Goal: Entertainment & Leisure: Consume media (video, audio)

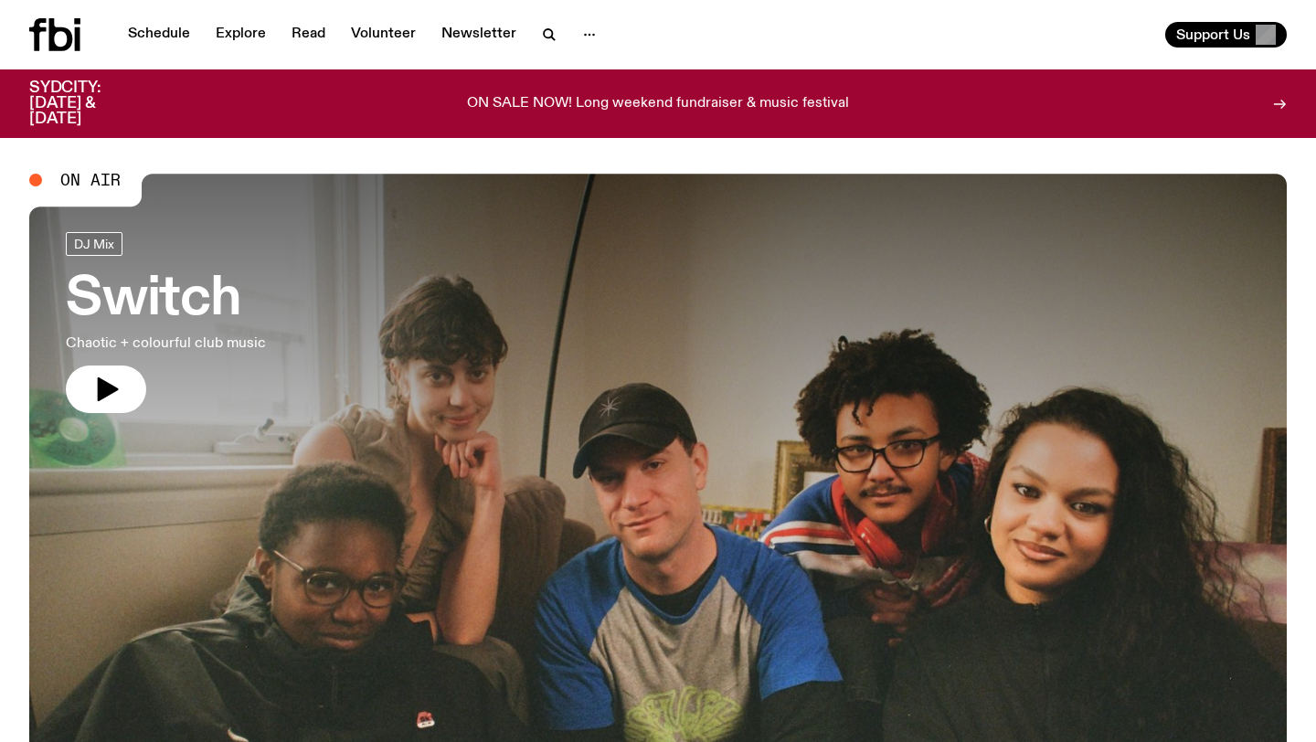
click at [91, 175] on span "On Air" at bounding box center [90, 180] width 60 height 16
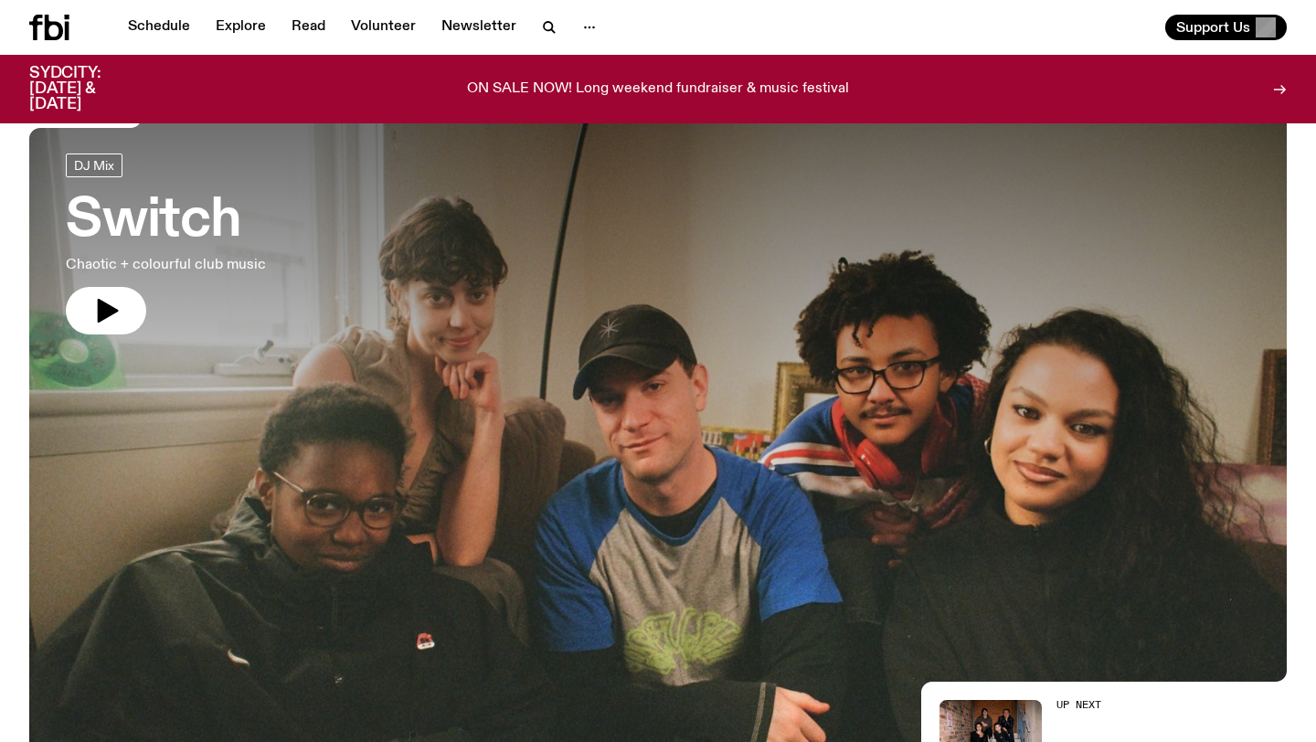
scroll to position [75, 0]
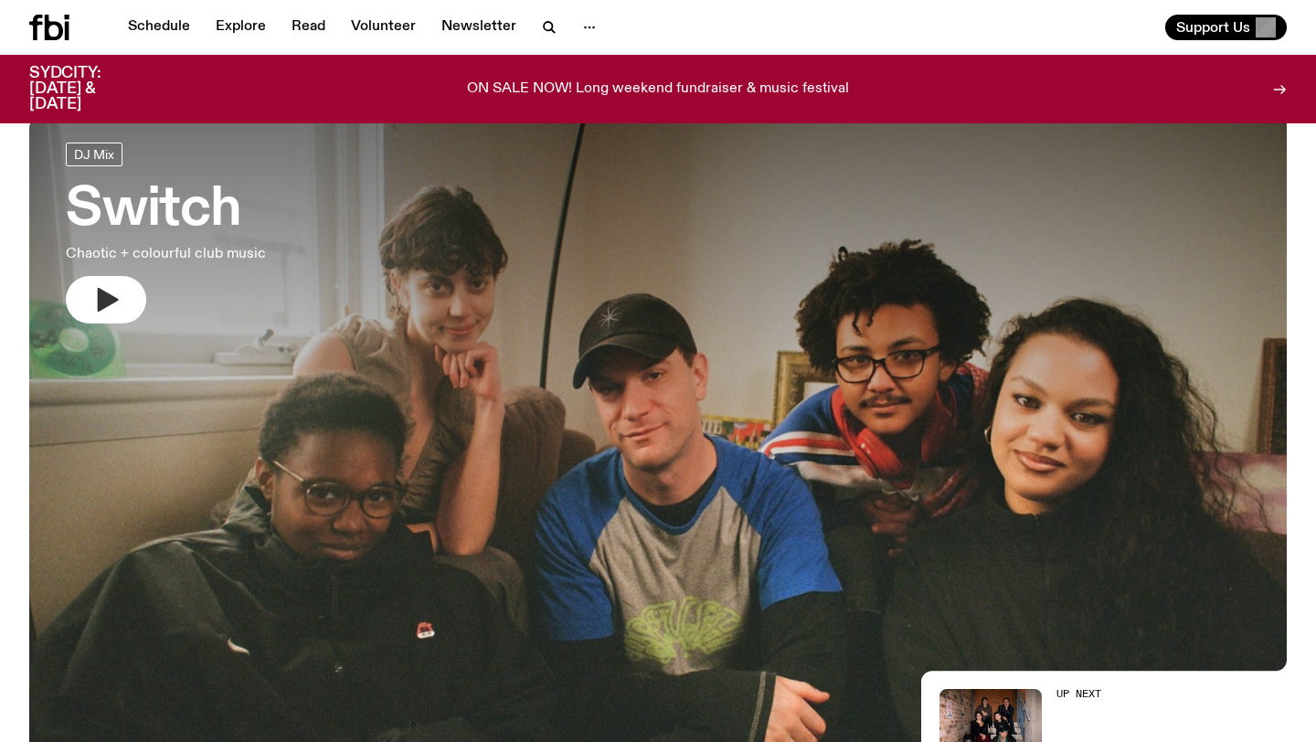
click at [119, 309] on icon "button" at bounding box center [105, 299] width 29 height 29
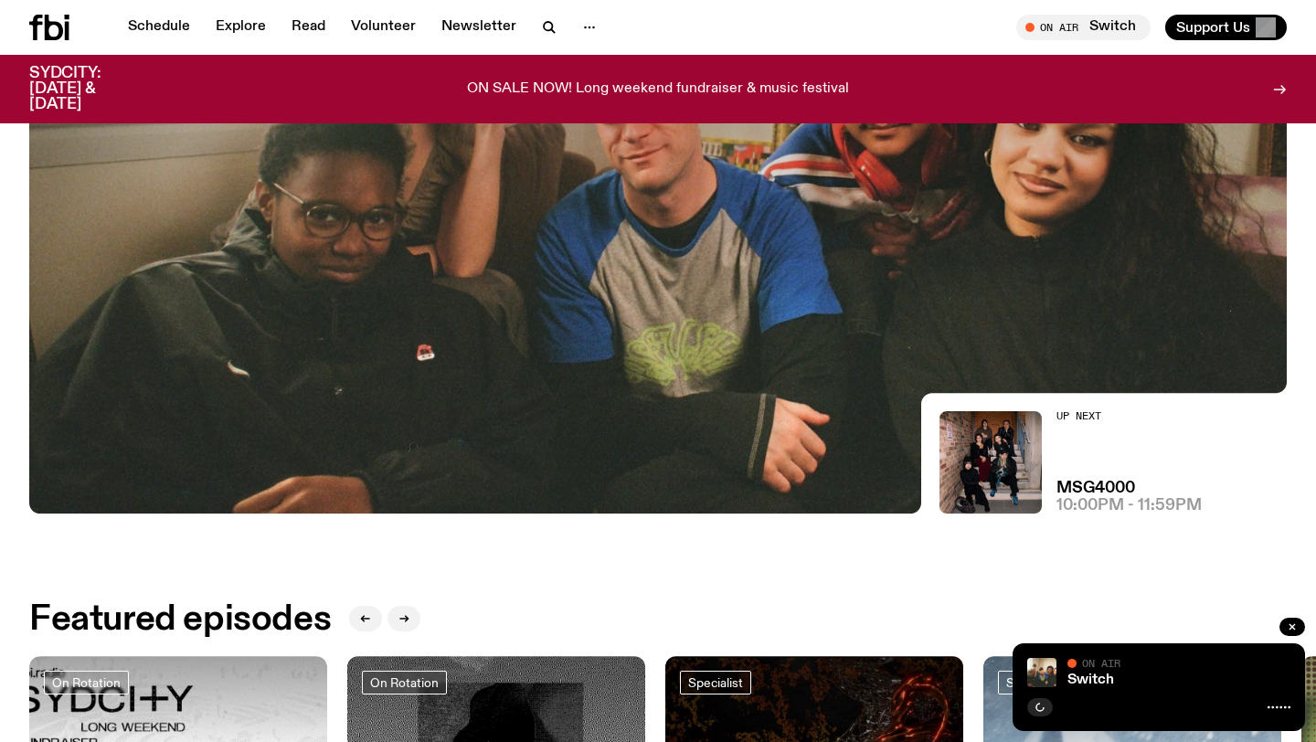
scroll to position [359, 0]
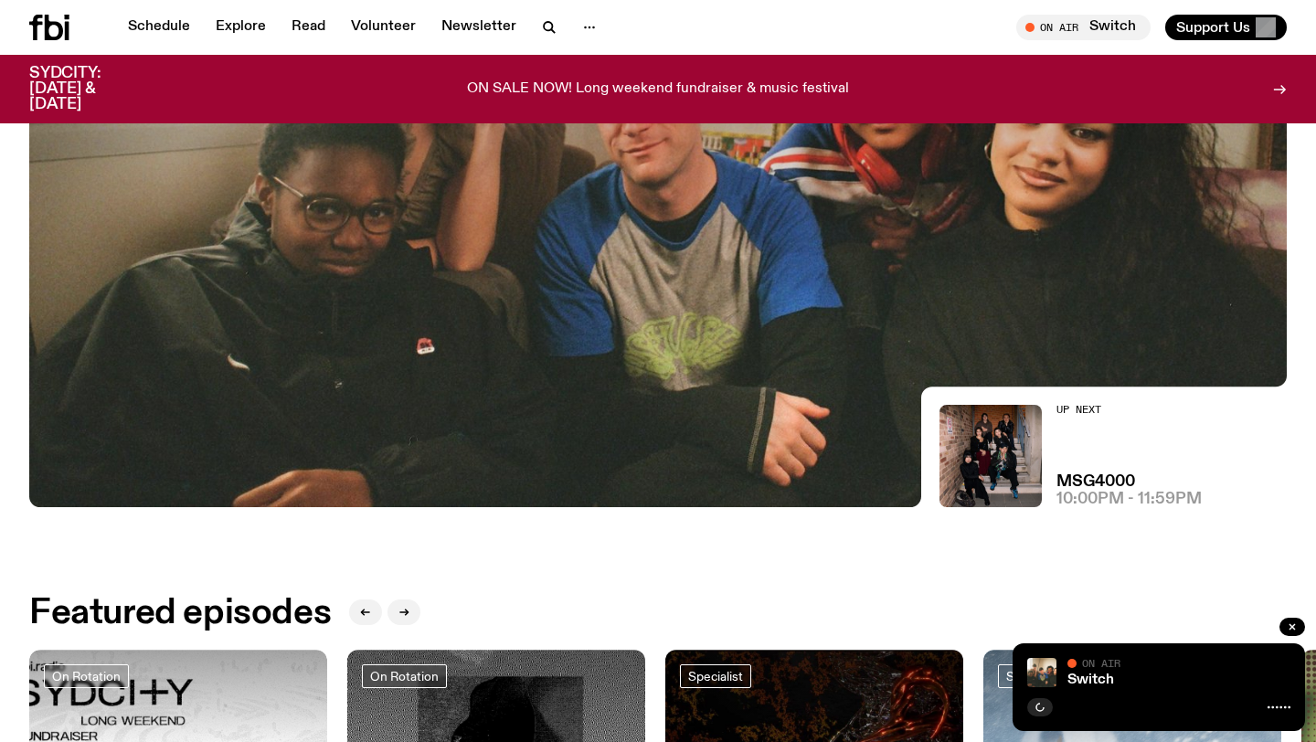
click at [1082, 414] on h2 "Up Next" at bounding box center [1129, 410] width 145 height 10
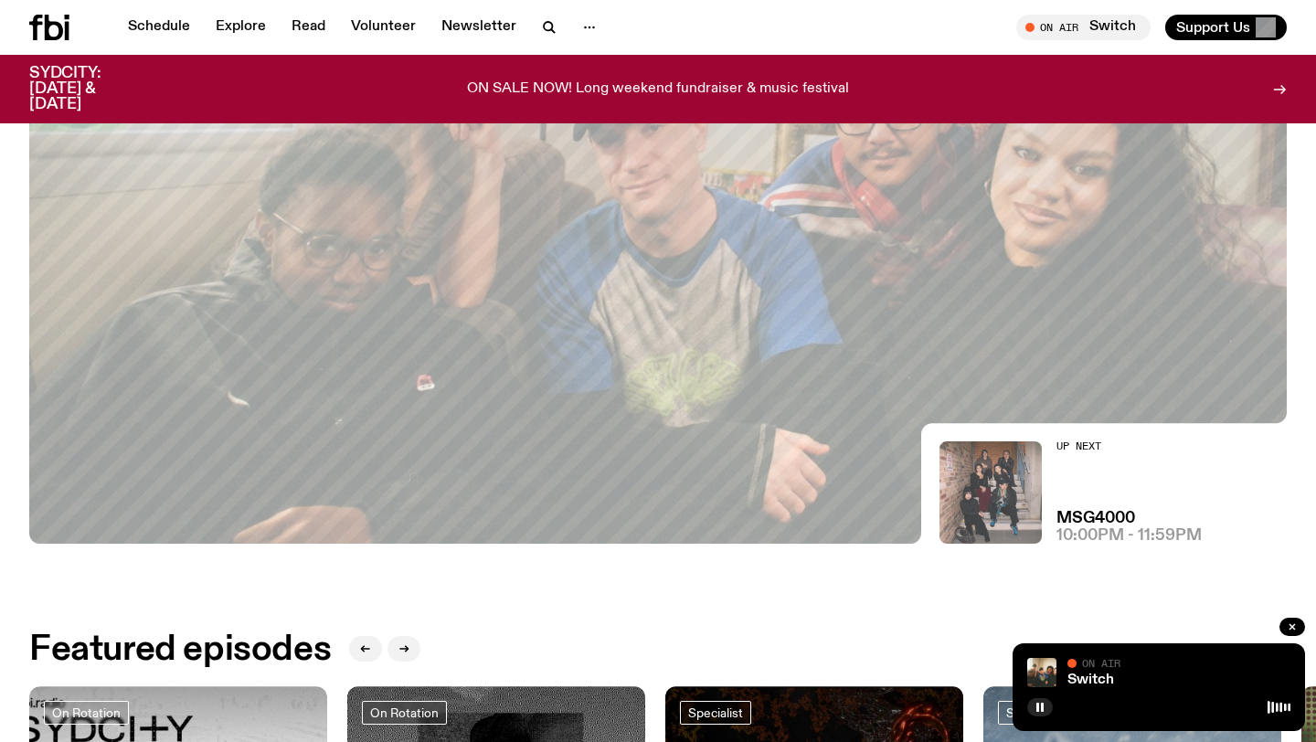
scroll to position [0, 0]
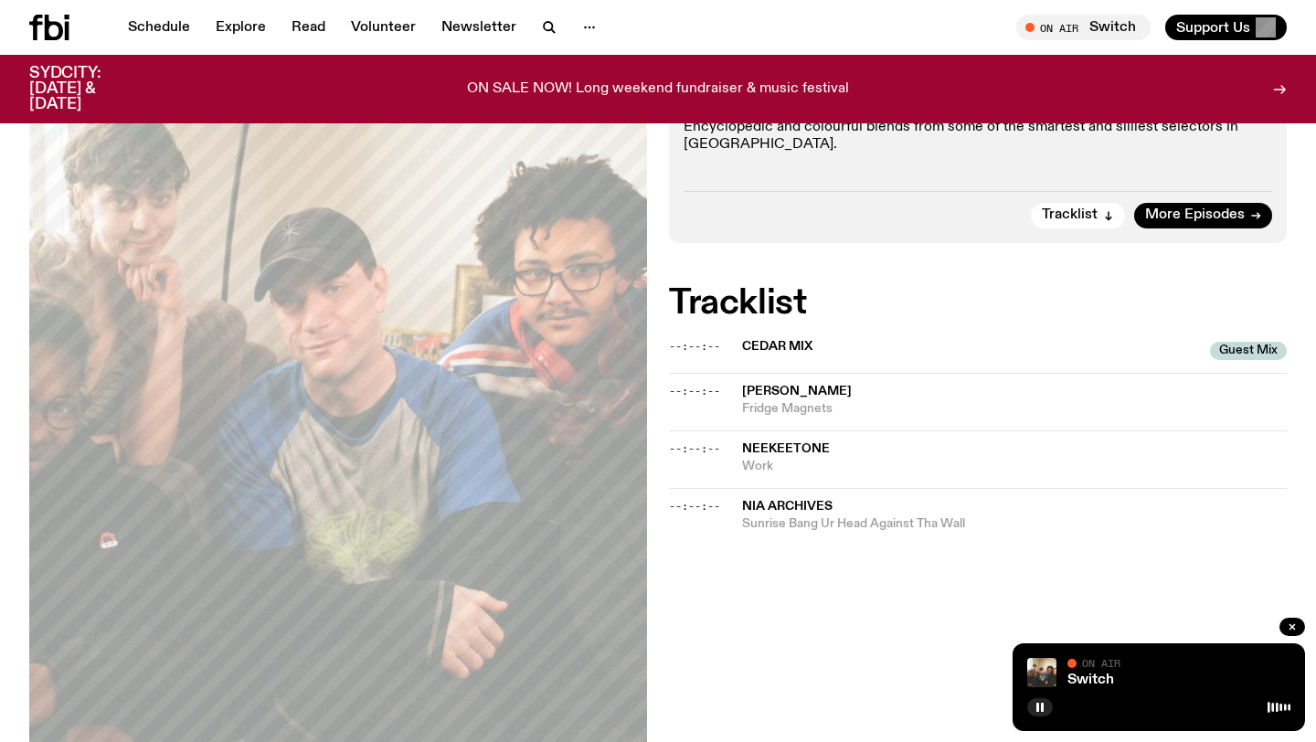
scroll to position [410, 0]
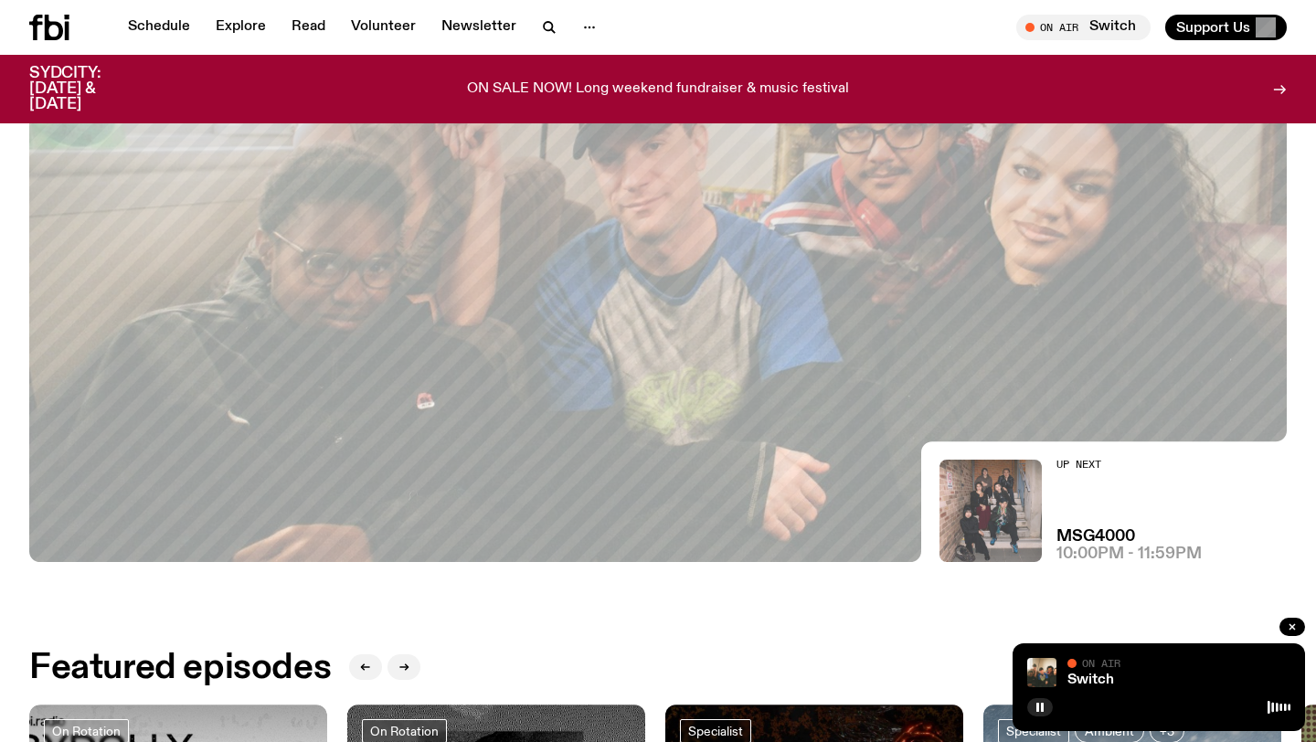
scroll to position [258, 0]
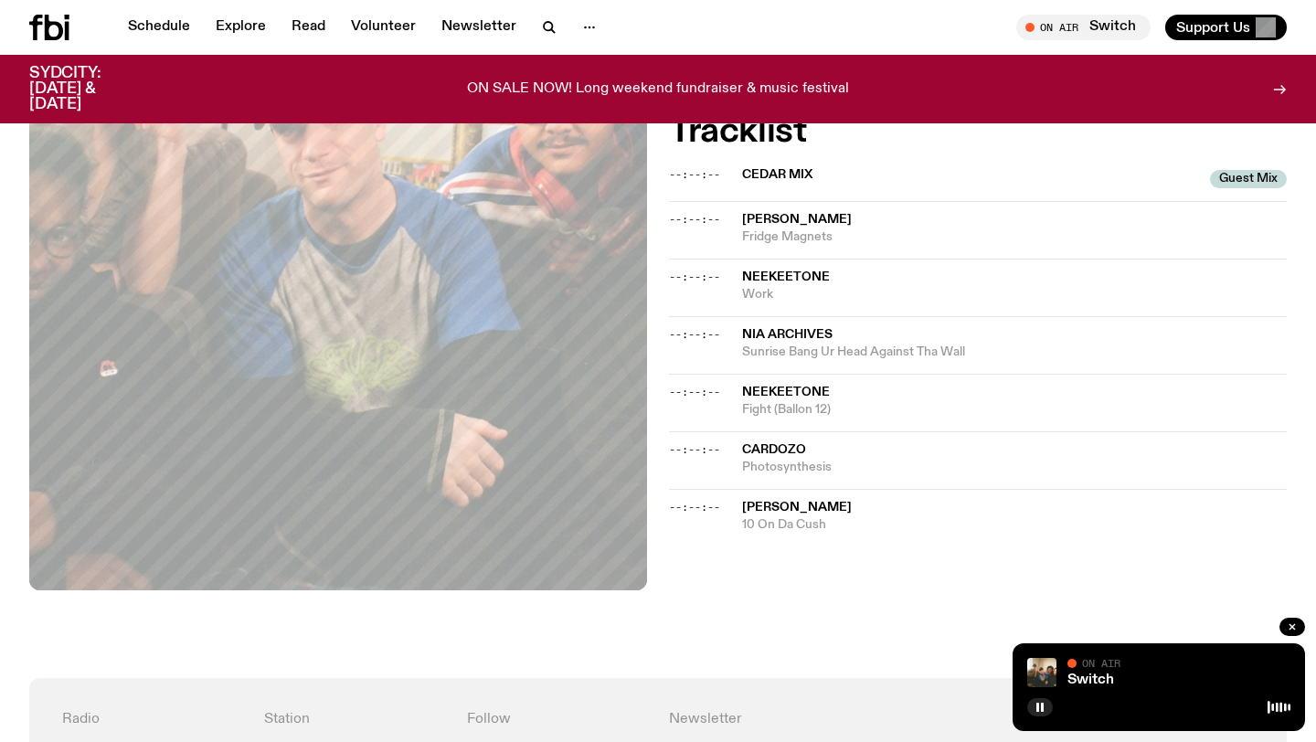
scroll to position [585, 0]
